Goal: Information Seeking & Learning: Learn about a topic

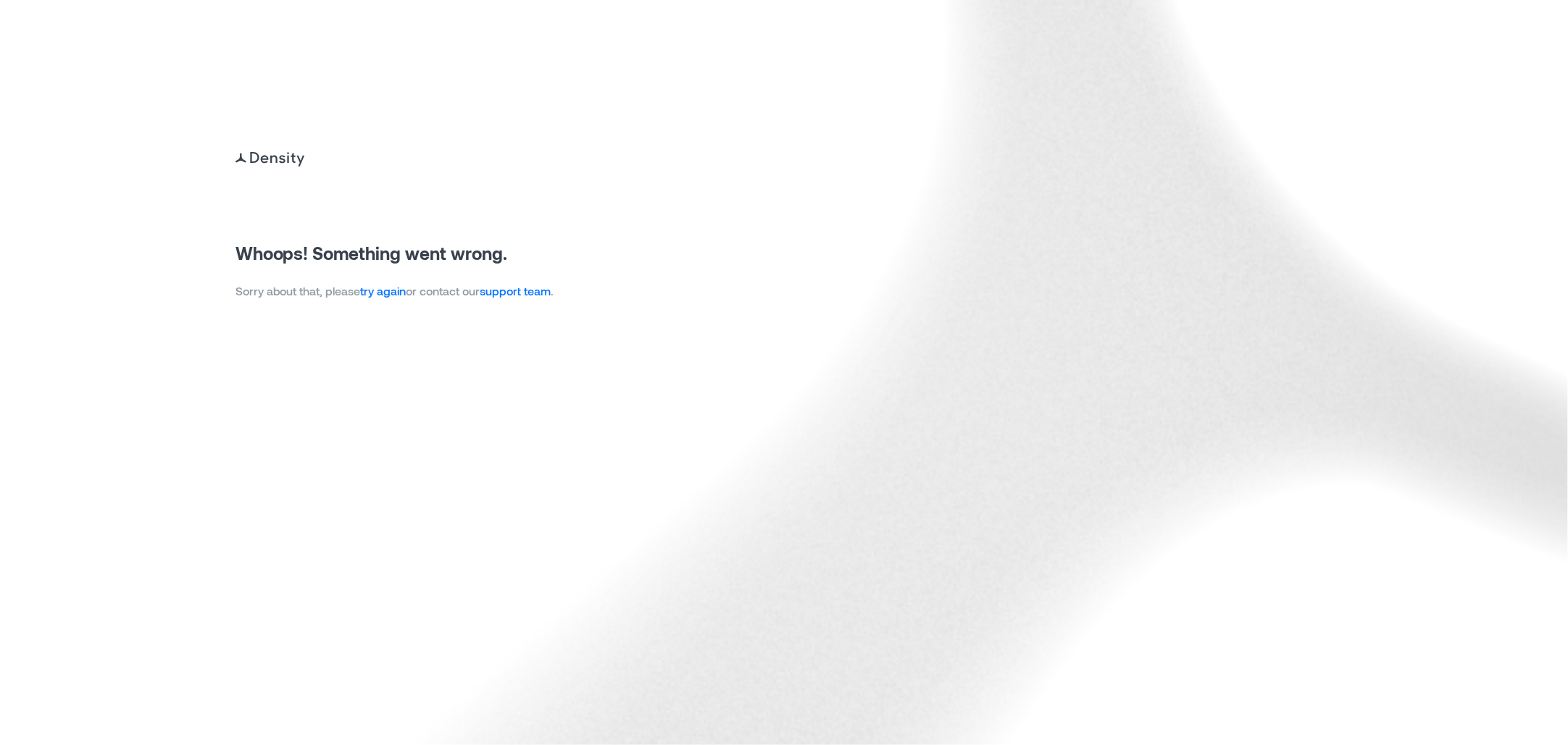
click at [380, 289] on link "try again" at bounding box center [384, 290] width 46 height 14
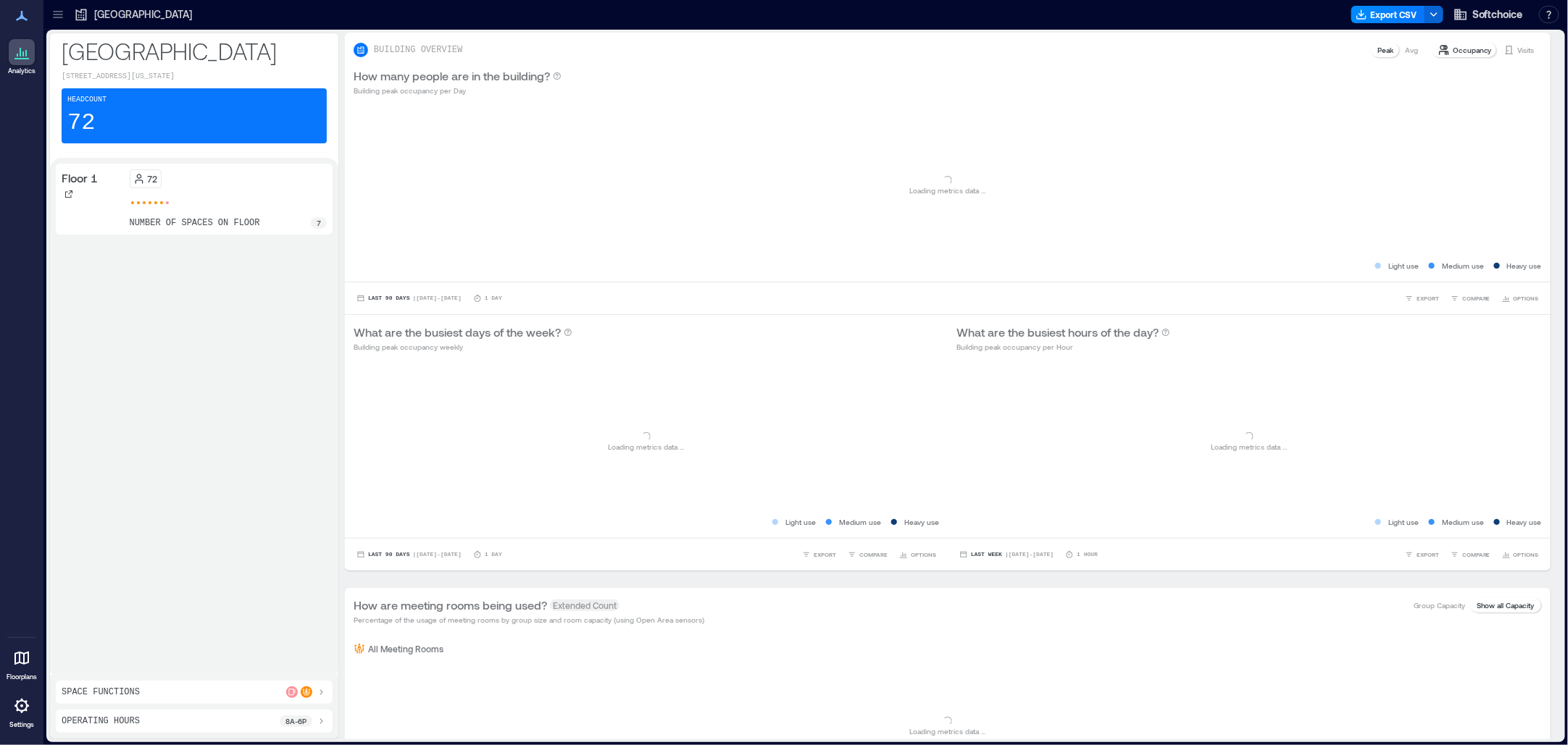
click at [91, 19] on div "Atlanta" at bounding box center [132, 15] width 118 height 15
click at [58, 16] on icon at bounding box center [58, 15] width 15 height 15
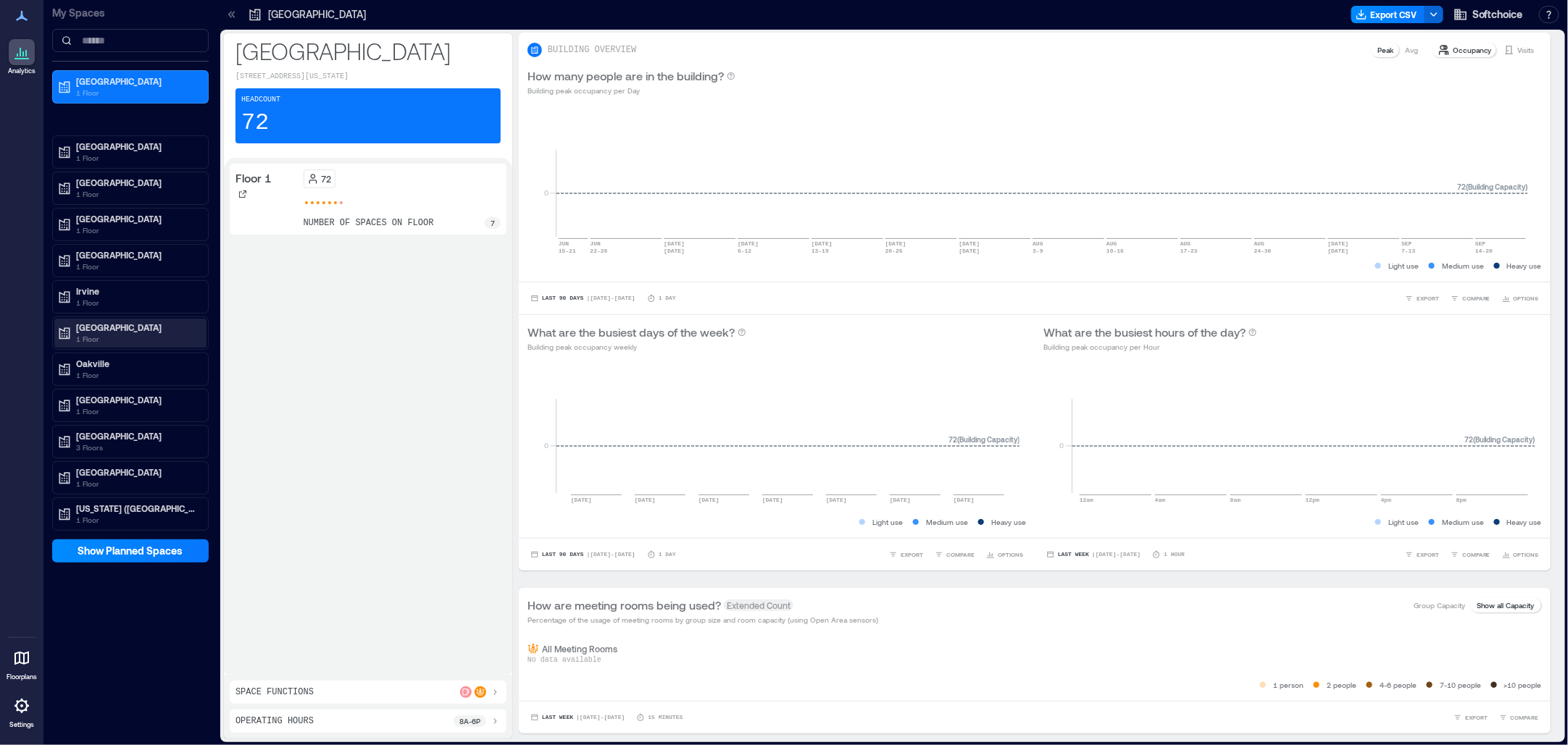
click at [103, 331] on p "Montreal" at bounding box center [136, 327] width 121 height 12
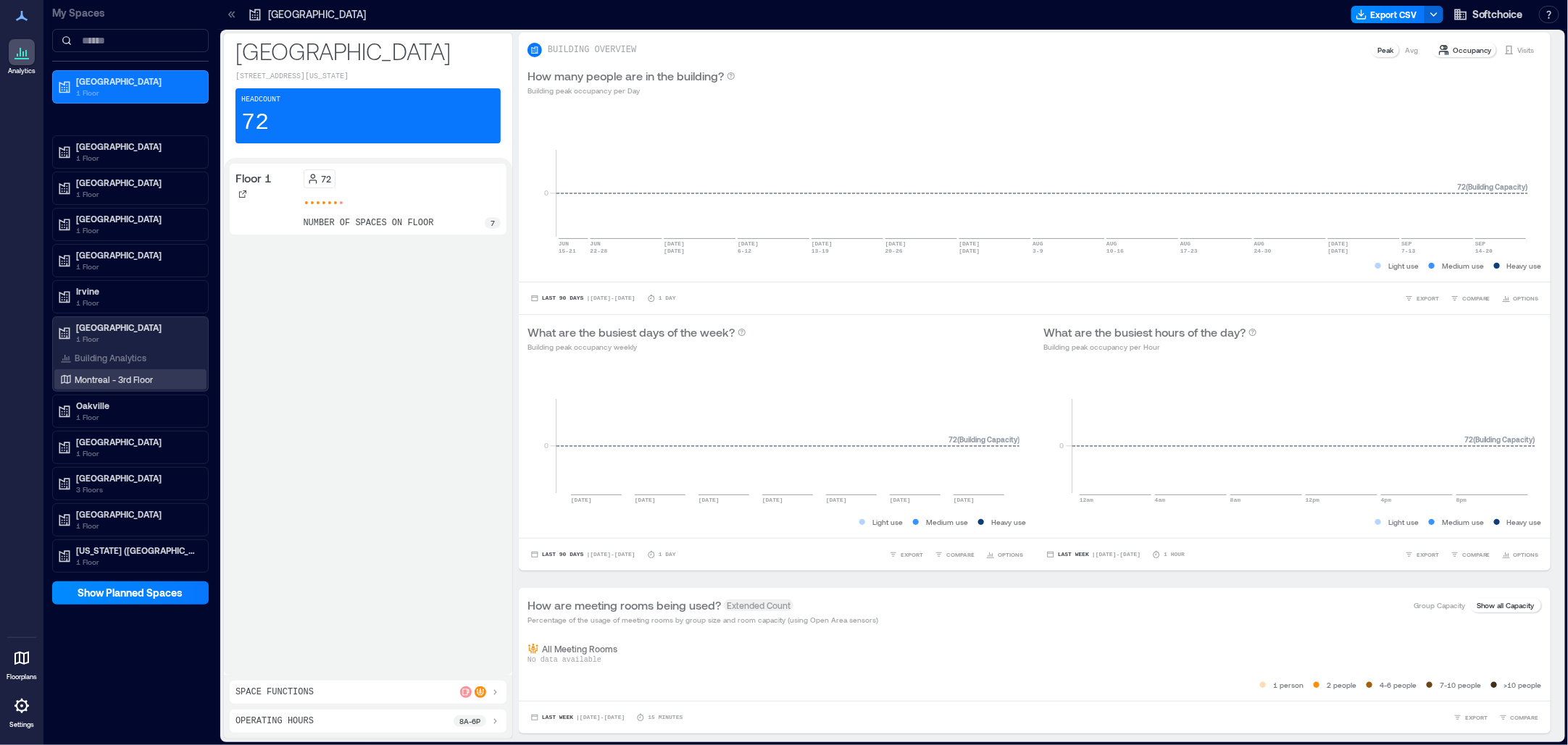
click at [128, 383] on p "Montreal - 3rd Floor" at bounding box center [114, 379] width 79 height 12
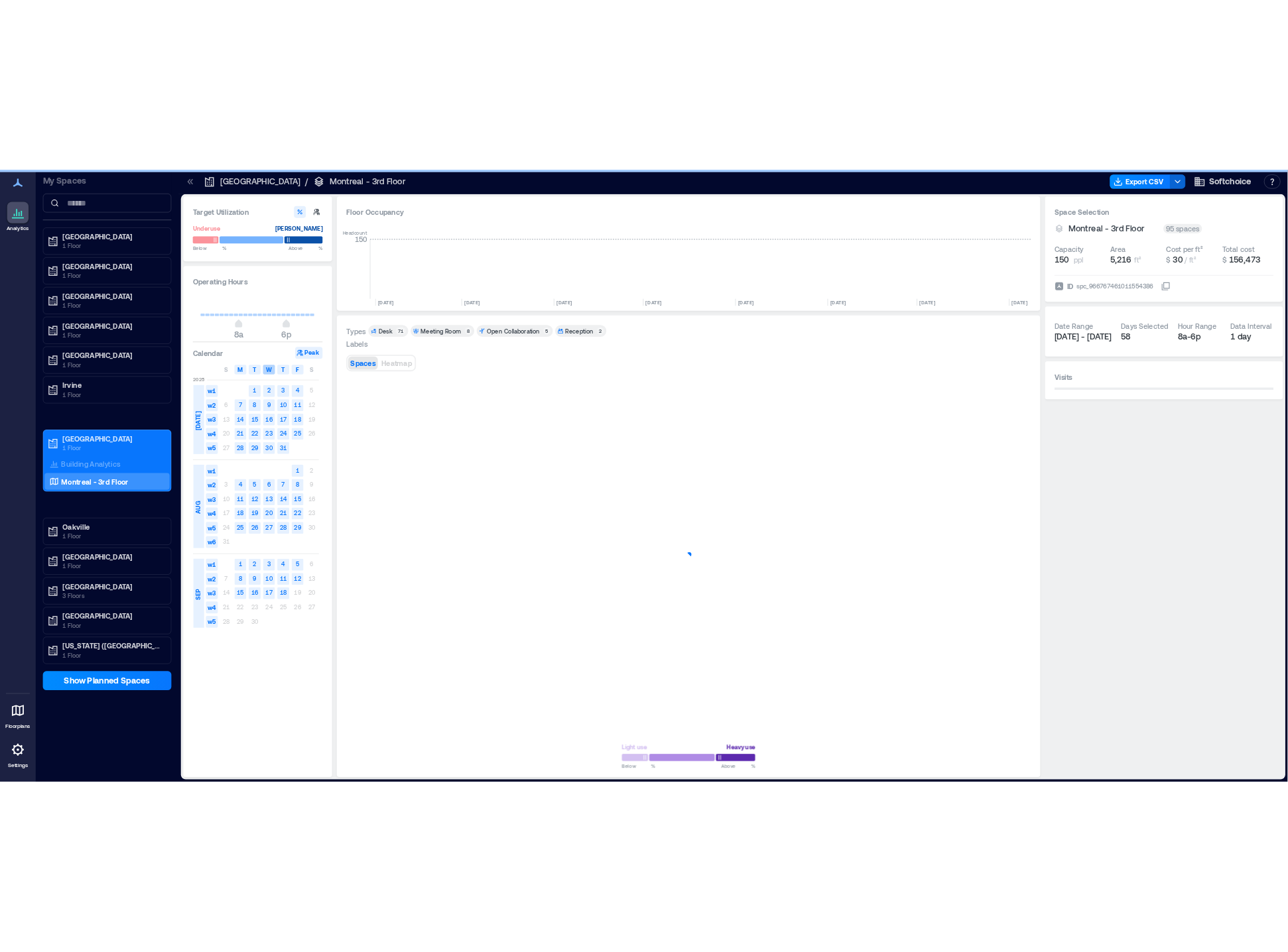
scroll to position [0, 1045]
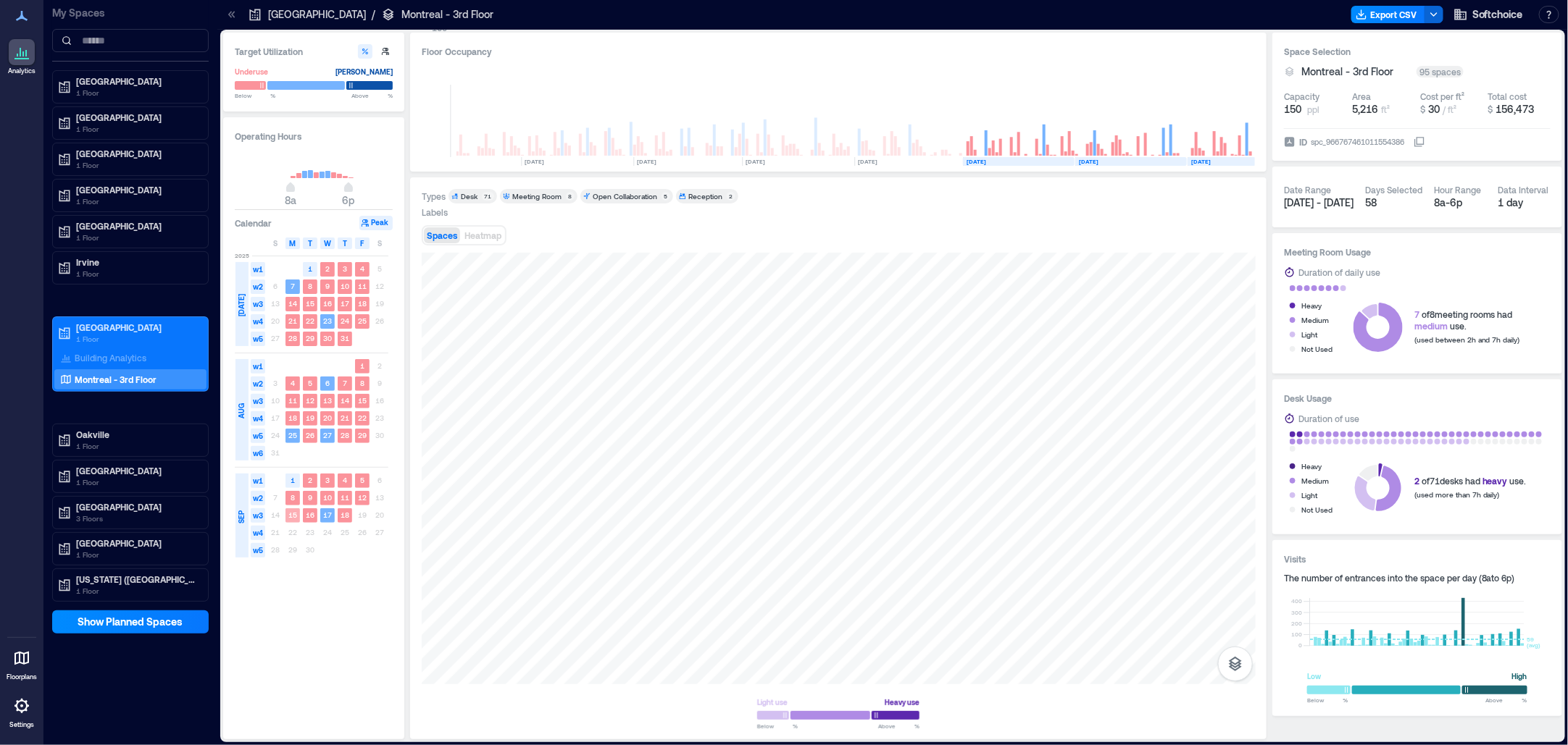
click at [289, 519] on text "15" at bounding box center [293, 515] width 9 height 9
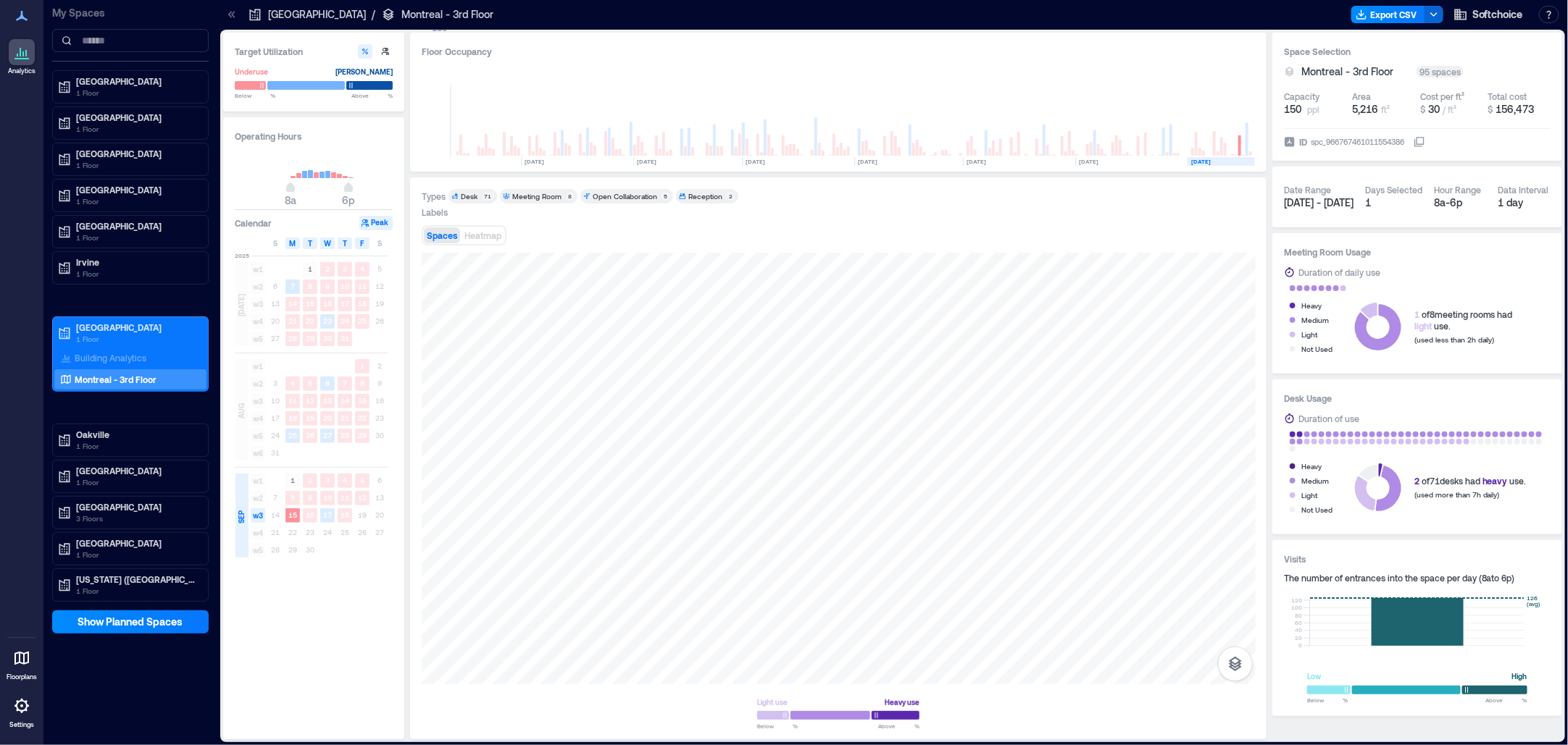
click at [1372, 310] on icon at bounding box center [1369, 310] width 16 height 16
click at [708, 387] on div at bounding box center [838, 468] width 834 height 432
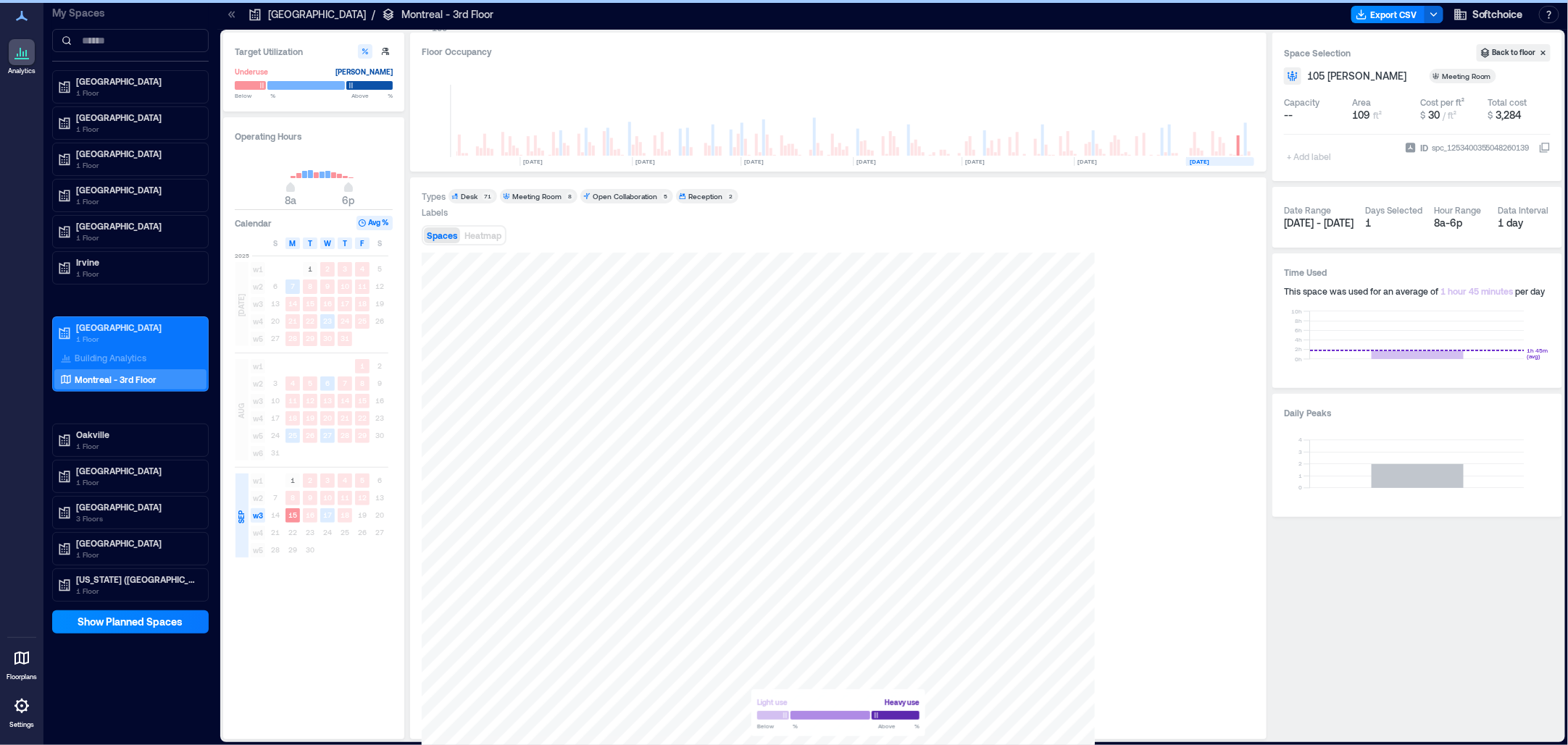
scroll to position [0, 1142]
